Goal: Information Seeking & Learning: Understand process/instructions

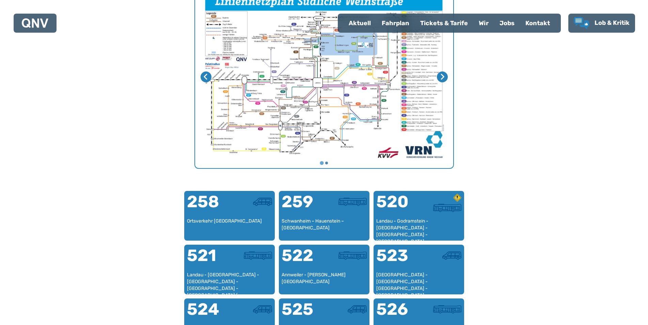
scroll to position [301, 0]
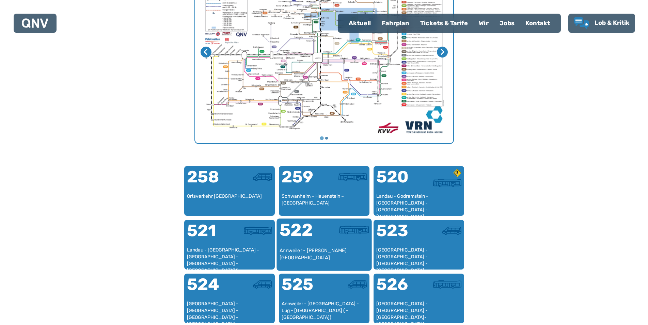
click at [334, 249] on div "Annweiler - [PERSON_NAME][GEOGRAPHIC_DATA]" at bounding box center [324, 257] width 90 height 21
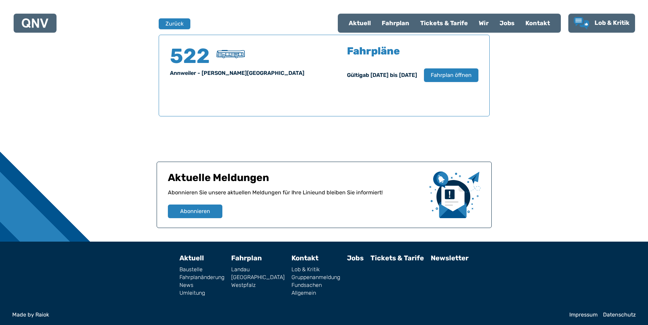
scroll to position [449, 0]
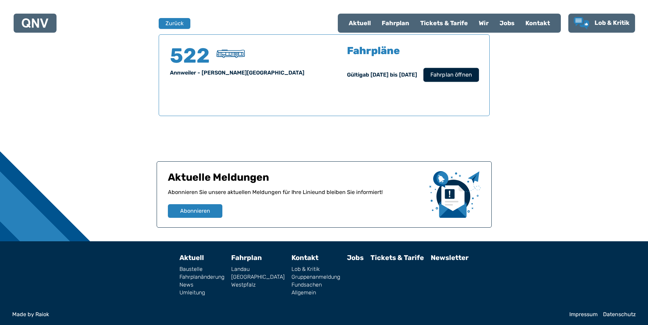
click at [473, 79] on button "Fahrplan öffnen" at bounding box center [452, 75] width 56 height 14
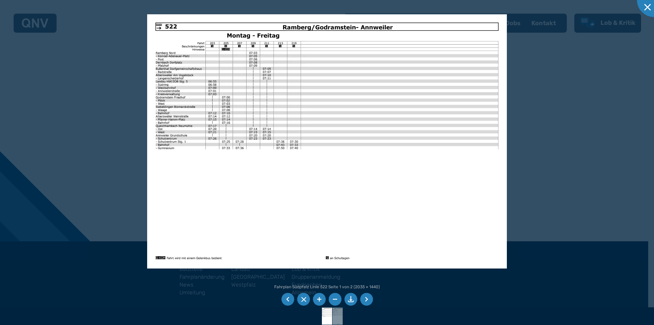
click at [363, 300] on li at bounding box center [366, 299] width 13 height 13
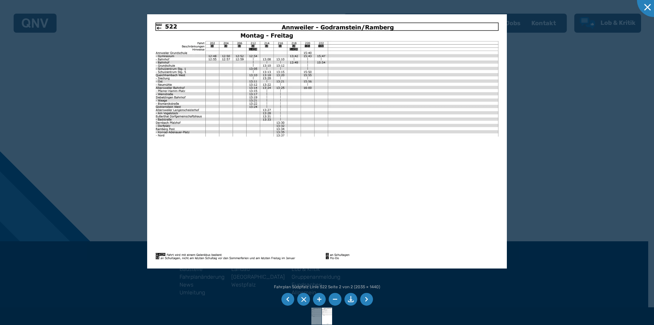
click at [370, 300] on li at bounding box center [366, 299] width 13 height 13
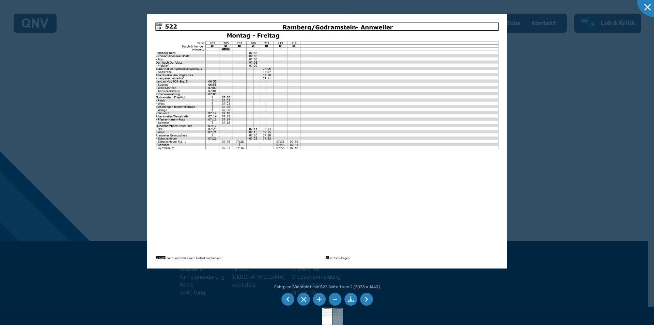
click at [370, 300] on li at bounding box center [366, 299] width 13 height 13
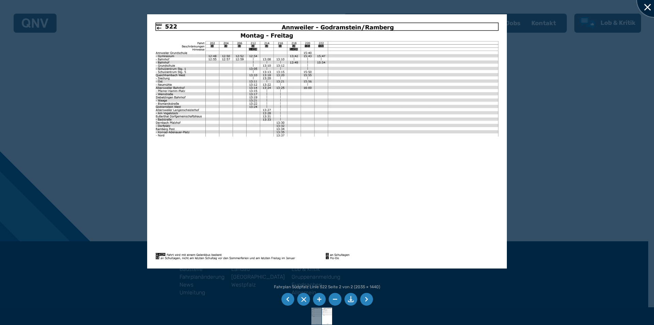
click at [642, 7] on div at bounding box center [654, 0] width 34 height 34
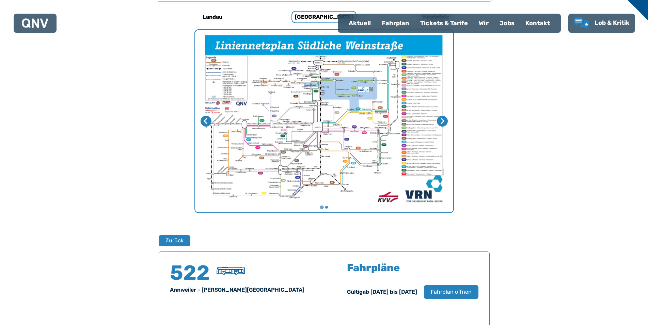
scroll to position [206, 0]
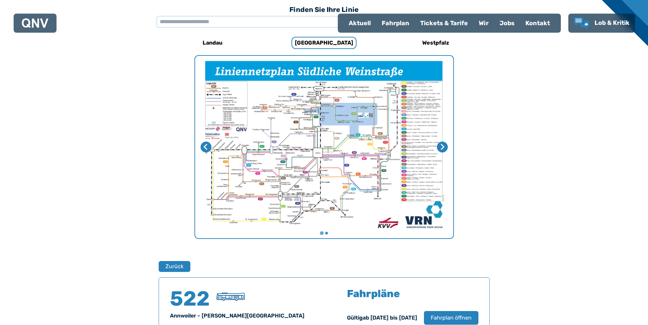
click at [322, 175] on img "1 von 2" at bounding box center [324, 147] width 258 height 183
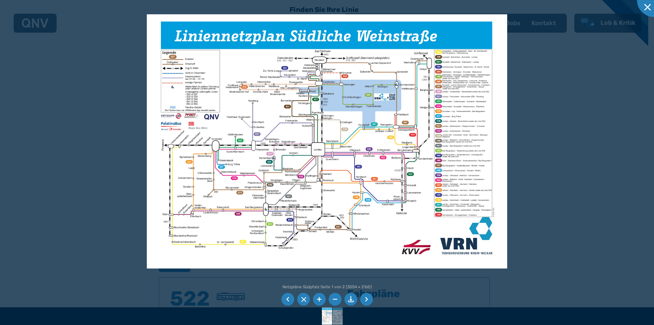
click at [557, 123] on div at bounding box center [327, 162] width 654 height 325
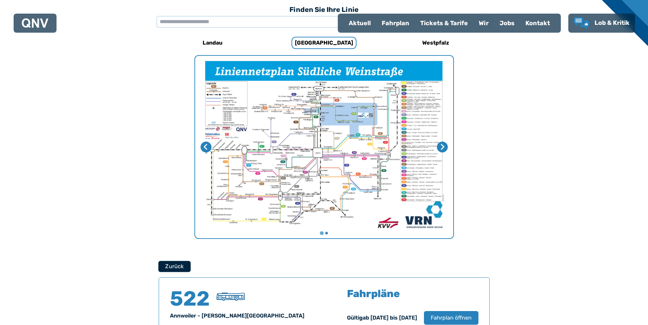
click at [181, 265] on button "Zurück" at bounding box center [174, 266] width 32 height 11
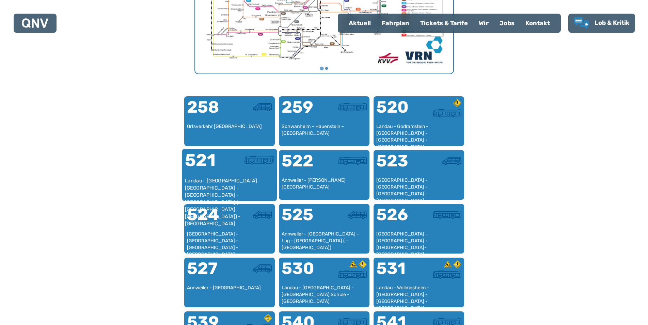
scroll to position [384, 0]
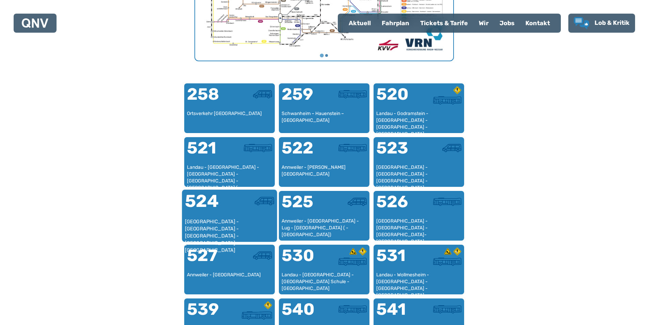
click at [212, 229] on div "[GEOGRAPHIC_DATA] - [GEOGRAPHIC_DATA] - [GEOGRAPHIC_DATA] - [GEOGRAPHIC_DATA] -…" at bounding box center [230, 228] width 90 height 21
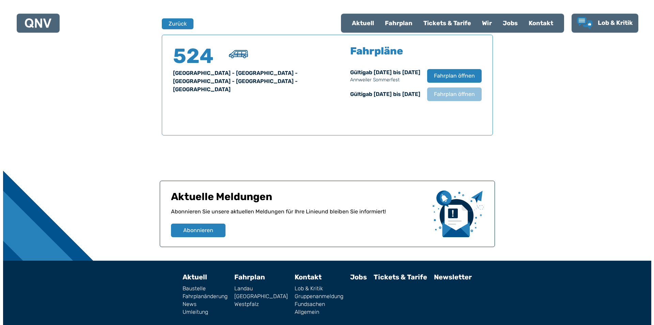
scroll to position [449, 0]
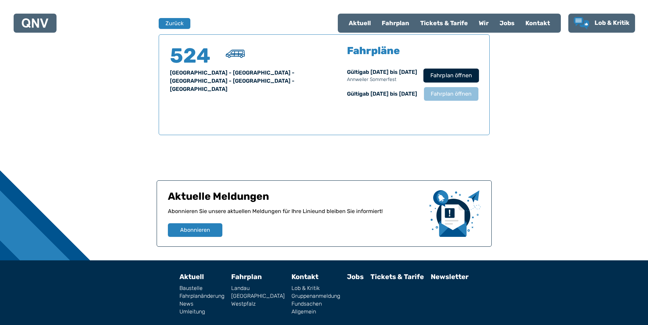
click at [448, 80] on span "Fahrplan öffnen" at bounding box center [451, 76] width 42 height 8
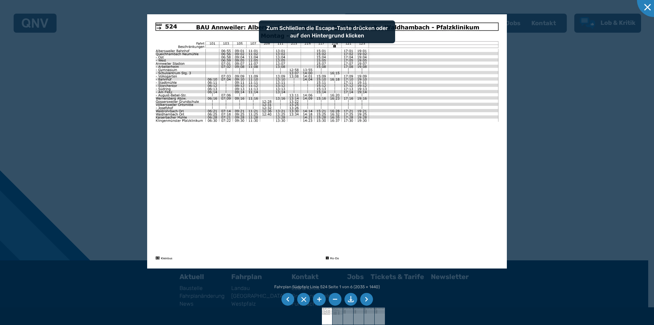
click at [372, 148] on img at bounding box center [327, 141] width 360 height 255
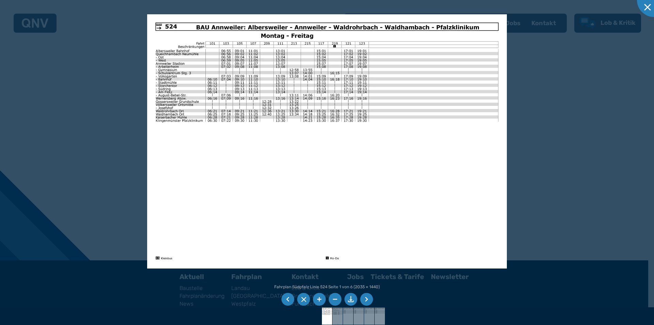
click at [365, 302] on li at bounding box center [366, 299] width 13 height 13
